Goal: Task Accomplishment & Management: Manage account settings

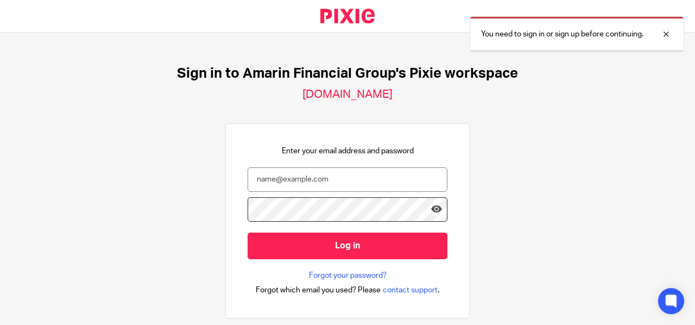
click at [257, 182] on input "email" at bounding box center [348, 179] width 200 height 24
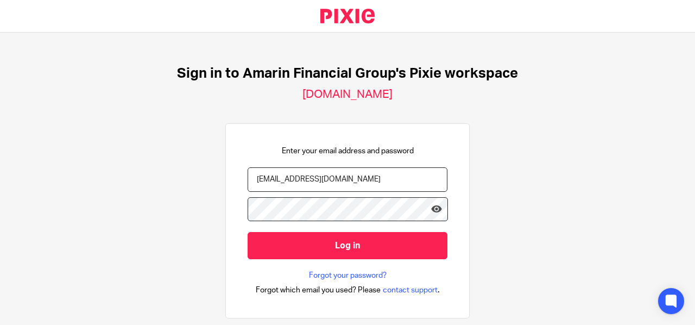
click at [356, 178] on input "bookkeppinginterns@amarinofficial.com" at bounding box center [348, 179] width 200 height 24
click at [352, 180] on input "bookkeppinginterns@amarinficial.com" at bounding box center [348, 179] width 200 height 24
click at [401, 183] on input "bookkeppinginterns@amarinfinancial.com" at bounding box center [348, 179] width 200 height 24
type input "b"
paste input "[EMAIL_ADDRESS][DOMAIN_NAME]"
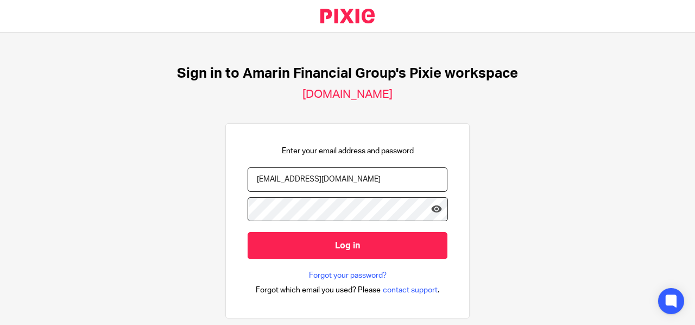
type input "[EMAIL_ADDRESS][DOMAIN_NAME]"
click at [431, 209] on icon at bounding box center [436, 209] width 11 height 11
click at [433, 209] on icon at bounding box center [436, 209] width 11 height 11
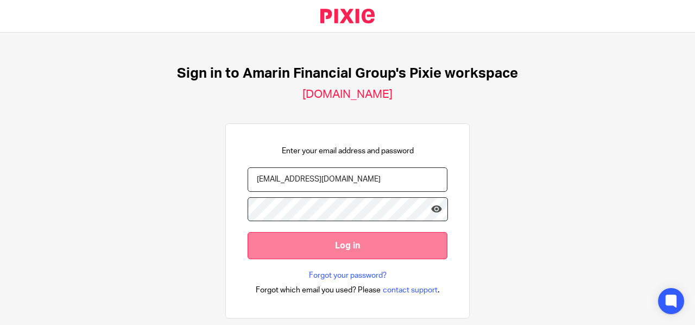
click at [350, 249] on input "Log in" at bounding box center [348, 245] width 200 height 27
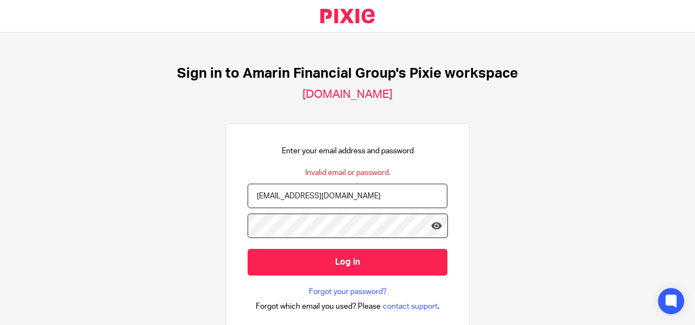
click at [353, 97] on h2 "amarin.usepixie.net" at bounding box center [347, 94] width 90 height 14
click at [391, 95] on div "Sign in to Amarin Financial Group's Pixie workspace amarin.usepixie.net Enter y…" at bounding box center [347, 179] width 695 height 292
click at [384, 94] on h2 "amarin.usepixie.net" at bounding box center [347, 94] width 90 height 14
click at [412, 94] on div "Sign in to Amarin Financial Group's Pixie workspace amarin.usepixie.net Enter y…" at bounding box center [347, 179] width 695 height 292
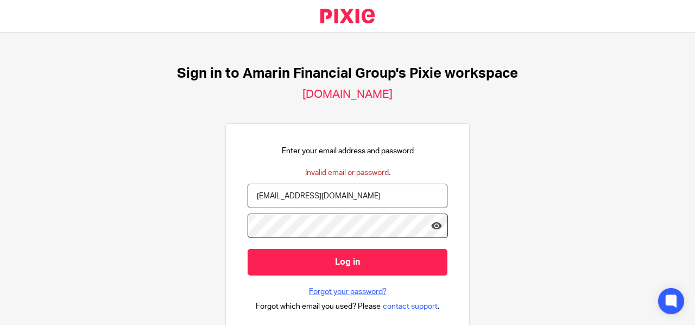
click at [356, 290] on link "Forgot your password?" at bounding box center [348, 291] width 78 height 11
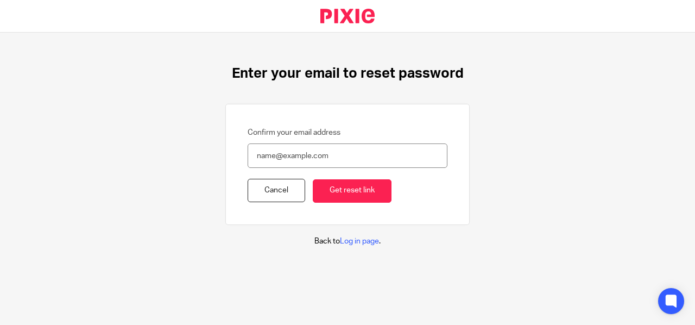
click at [257, 154] on input "Confirm your email address" at bounding box center [348, 155] width 200 height 24
drag, startPoint x: 257, startPoint y: 154, endPoint x: 427, endPoint y: 148, distance: 169.4
click at [427, 148] on input "Confirm your email address" at bounding box center [348, 155] width 200 height 24
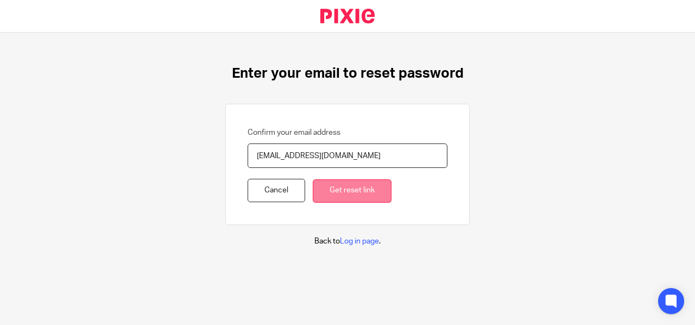
type input "[EMAIL_ADDRESS][DOMAIN_NAME]"
click at [328, 191] on input "Get reset link" at bounding box center [352, 190] width 79 height 23
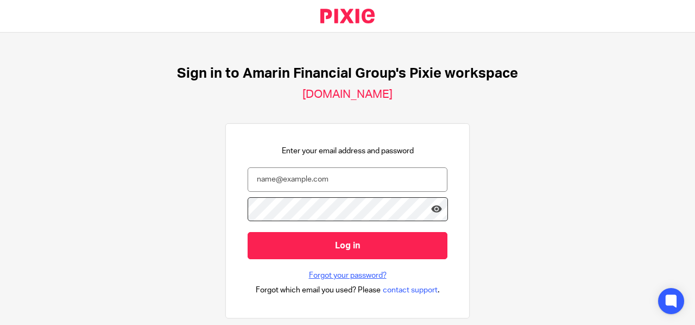
click at [315, 275] on link "Forgot your password?" at bounding box center [348, 275] width 78 height 11
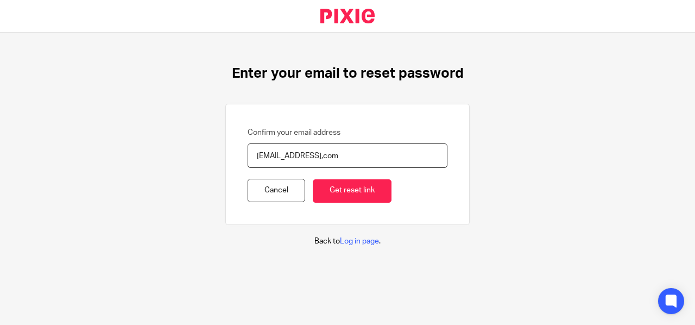
click at [313, 153] on input "[EMAIL_ADDRESS],com" at bounding box center [348, 155] width 200 height 24
click at [335, 191] on input "Get reset link" at bounding box center [352, 190] width 79 height 23
click at [345, 157] on input "huzairuhkyambadde@gmail,com" at bounding box center [348, 155] width 200 height 24
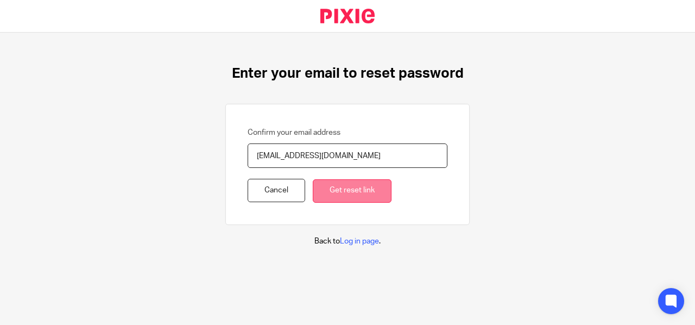
type input "[EMAIL_ADDRESS][DOMAIN_NAME]"
click at [351, 189] on input "Get reset link" at bounding box center [352, 190] width 79 height 23
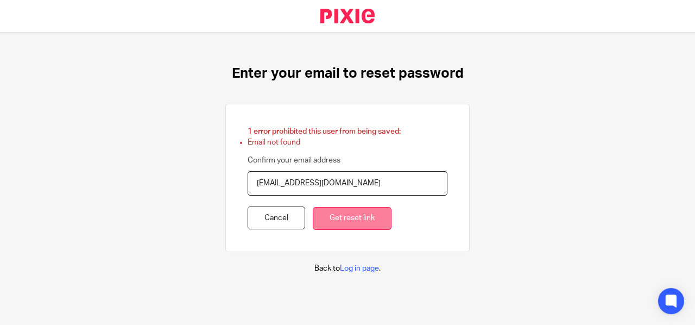
click at [338, 221] on input "Get reset link" at bounding box center [352, 218] width 79 height 23
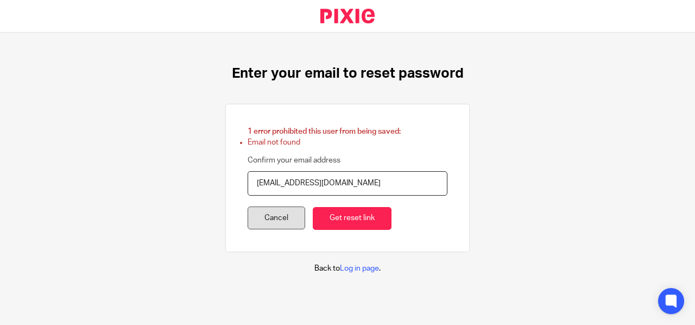
click at [281, 224] on link "Cancel" at bounding box center [277, 217] width 58 height 23
